Goal: Find specific page/section: Find specific page/section

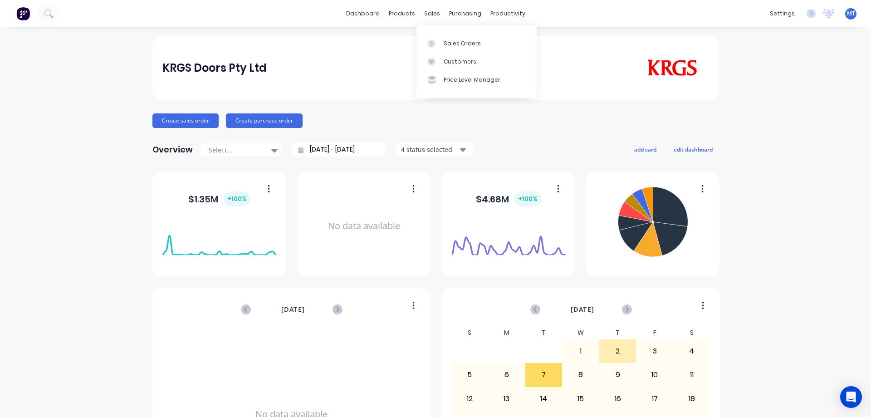
click at [431, 15] on div "sales" at bounding box center [432, 14] width 25 height 14
click at [435, 44] on icon at bounding box center [432, 43] width 8 height 8
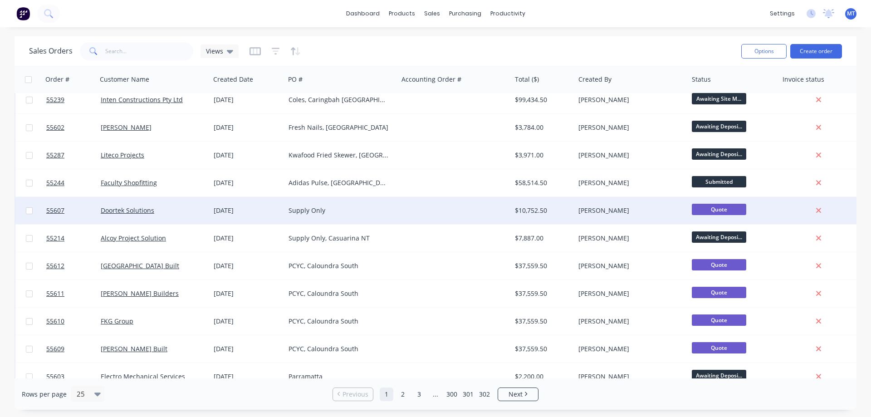
scroll to position [136, 0]
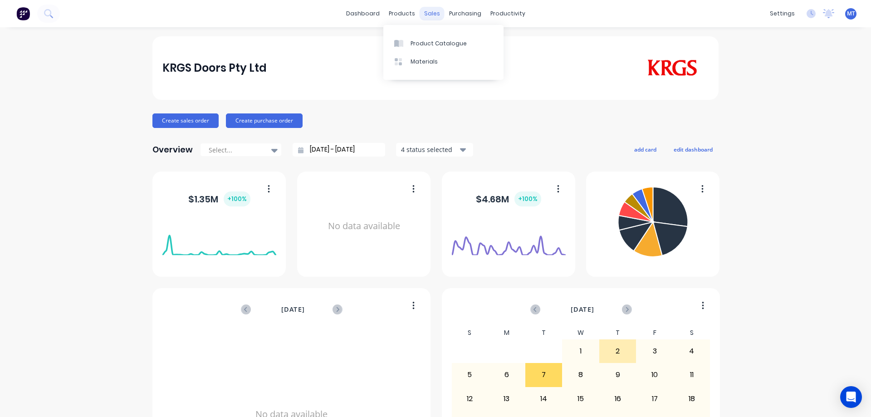
click at [429, 15] on div "sales" at bounding box center [432, 14] width 25 height 14
click at [437, 42] on div at bounding box center [435, 43] width 14 height 8
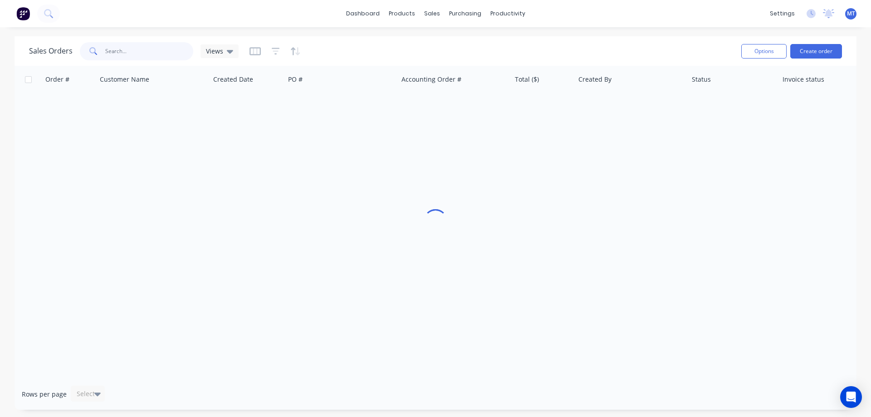
click at [165, 57] on input "text" at bounding box center [149, 51] width 89 height 18
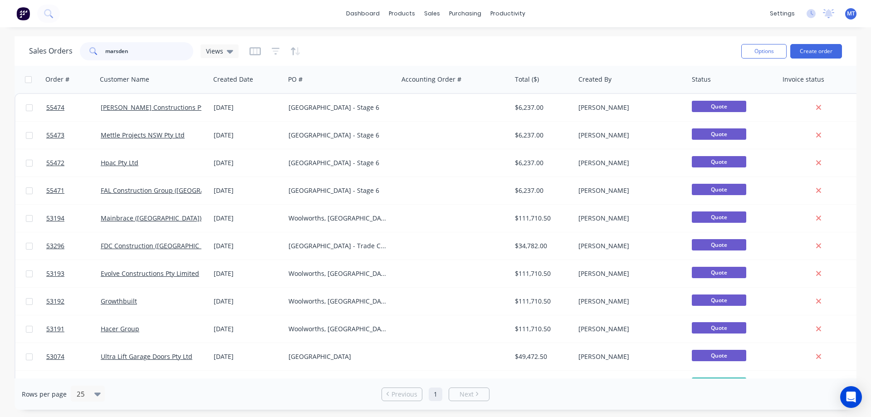
drag, startPoint x: 142, startPoint y: 53, endPoint x: 0, endPoint y: 49, distance: 142.1
click at [0, 52] on div "Sales Orders marsden Views Options Create order Order # Customer Name Created D…" at bounding box center [435, 223] width 871 height 374
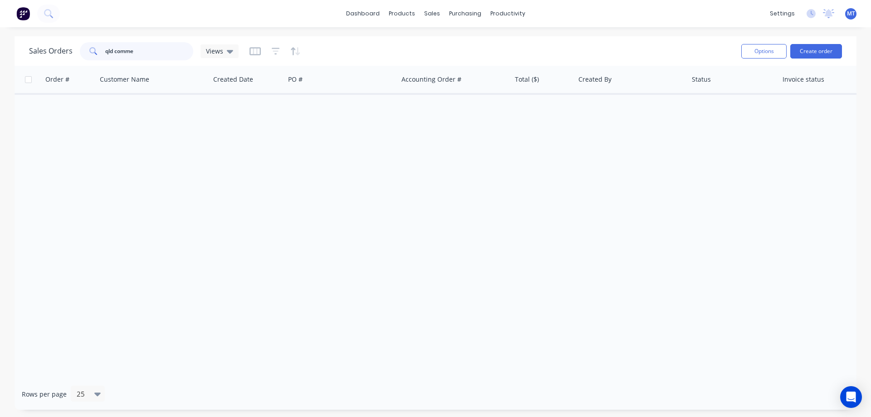
type input "qld comme"
